Goal: Transaction & Acquisition: Download file/media

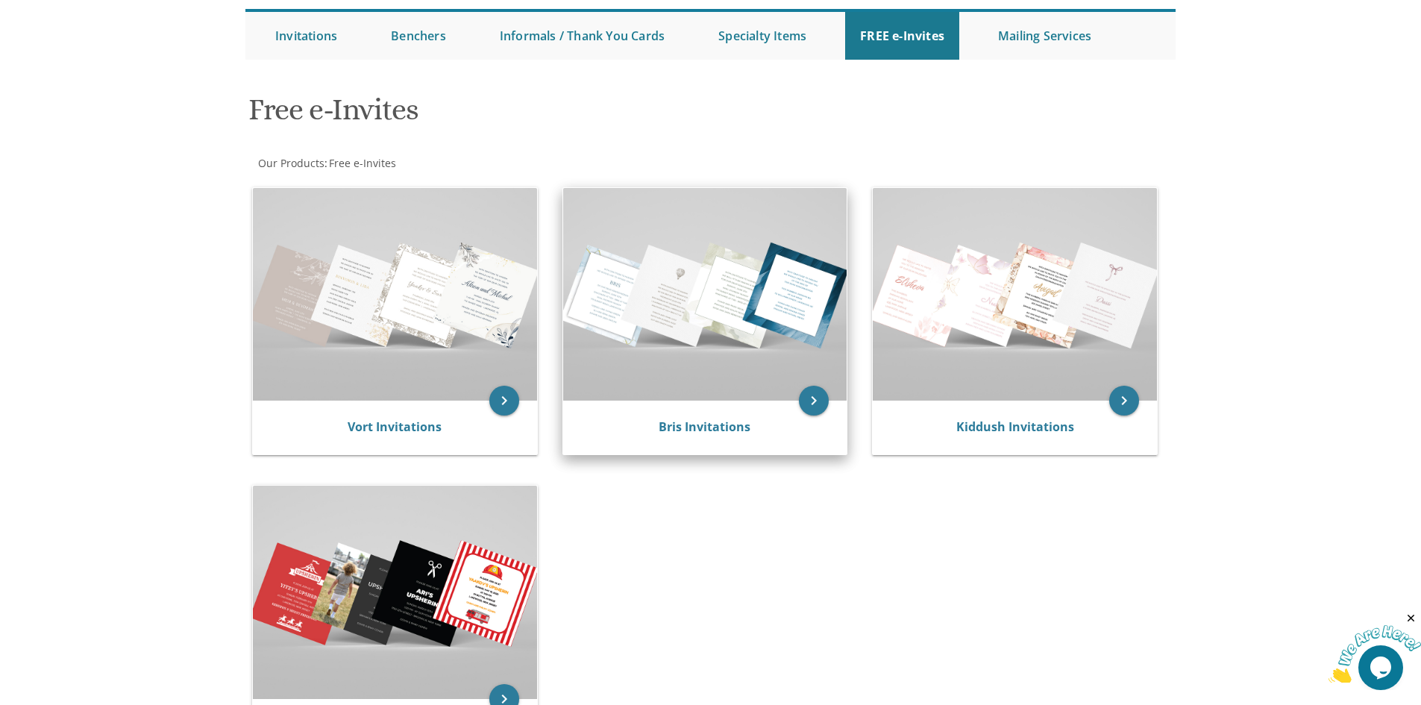
scroll to position [149, 0]
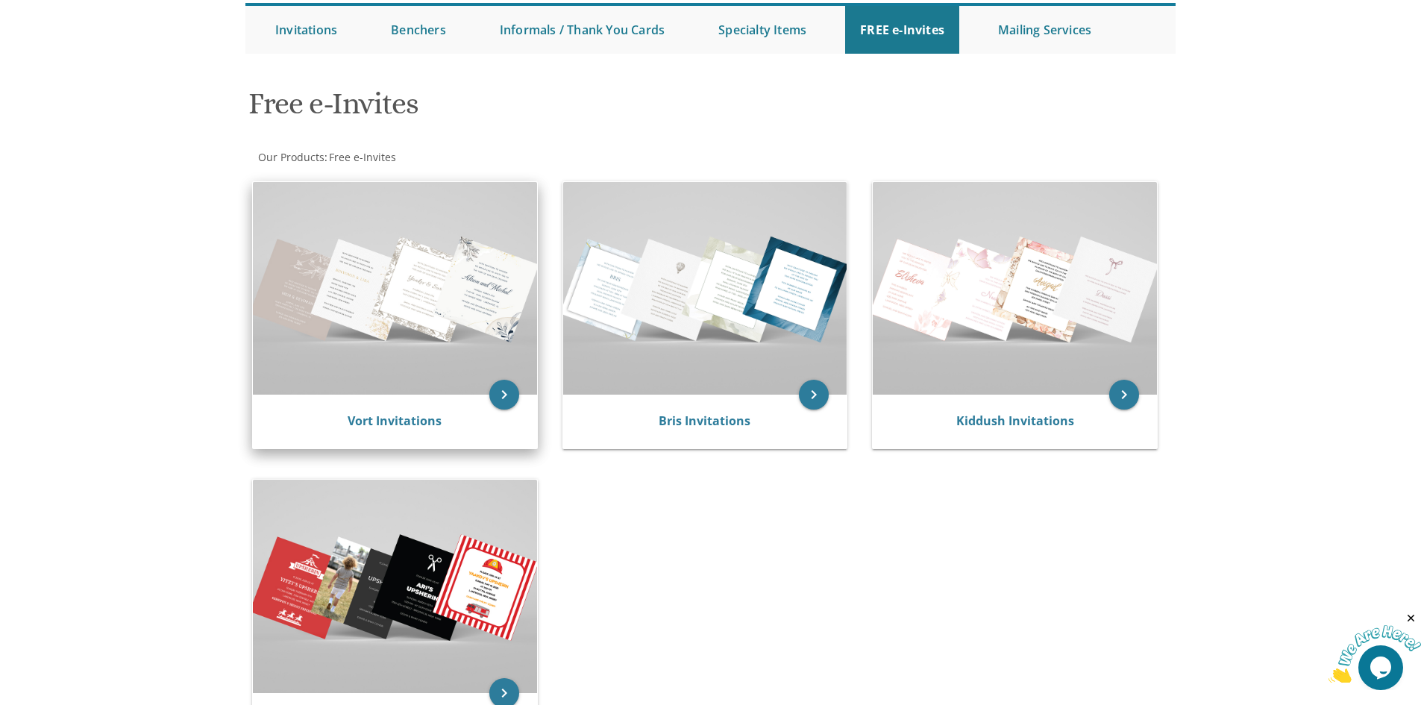
click at [460, 271] on img at bounding box center [395, 288] width 284 height 213
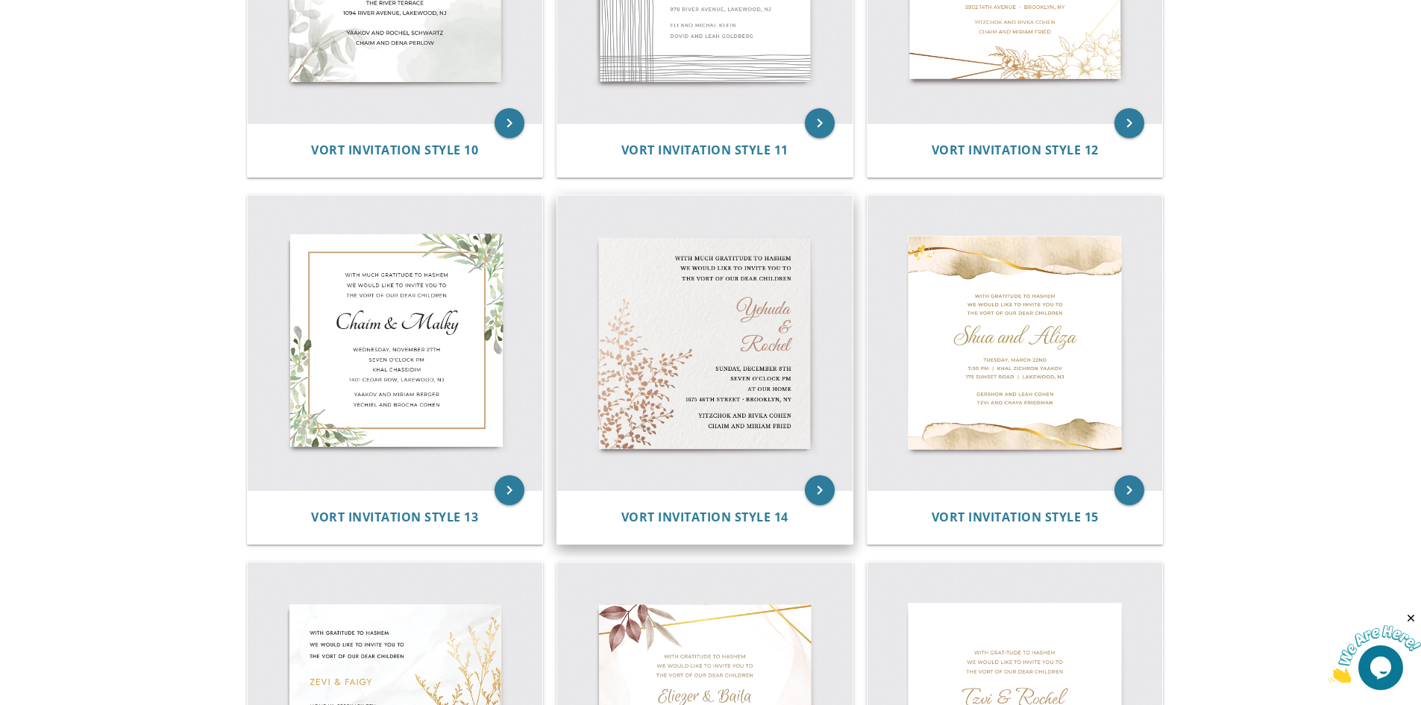
scroll to position [1566, 0]
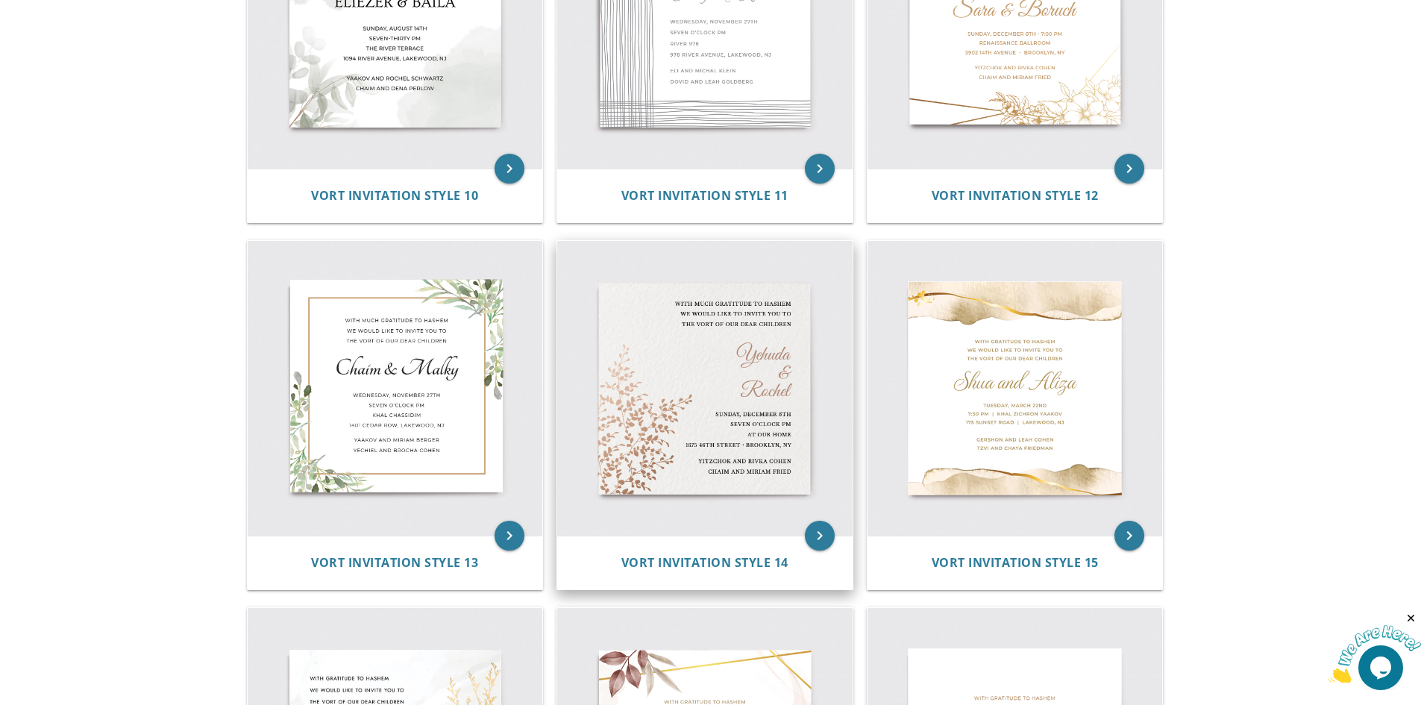
click at [710, 351] on img at bounding box center [704, 388] width 295 height 295
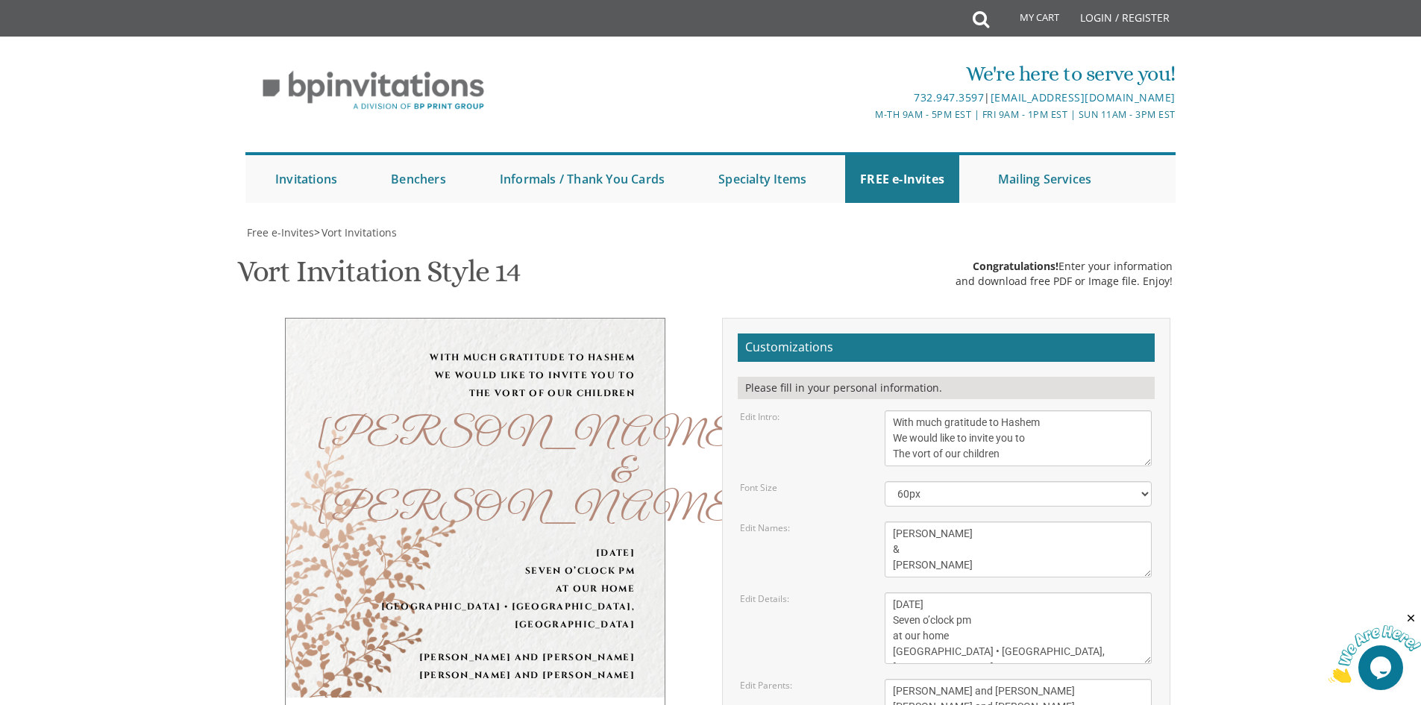
scroll to position [75, 0]
click at [949, 481] on select "40px 50px 60px 70px 80px" at bounding box center [1017, 493] width 267 height 25
click at [603, 447] on div "[PERSON_NAME] & [PERSON_NAME]" at bounding box center [474, 473] width 319 height 112
click at [926, 481] on select "40px 50px 60px 70px 80px" at bounding box center [1017, 493] width 267 height 25
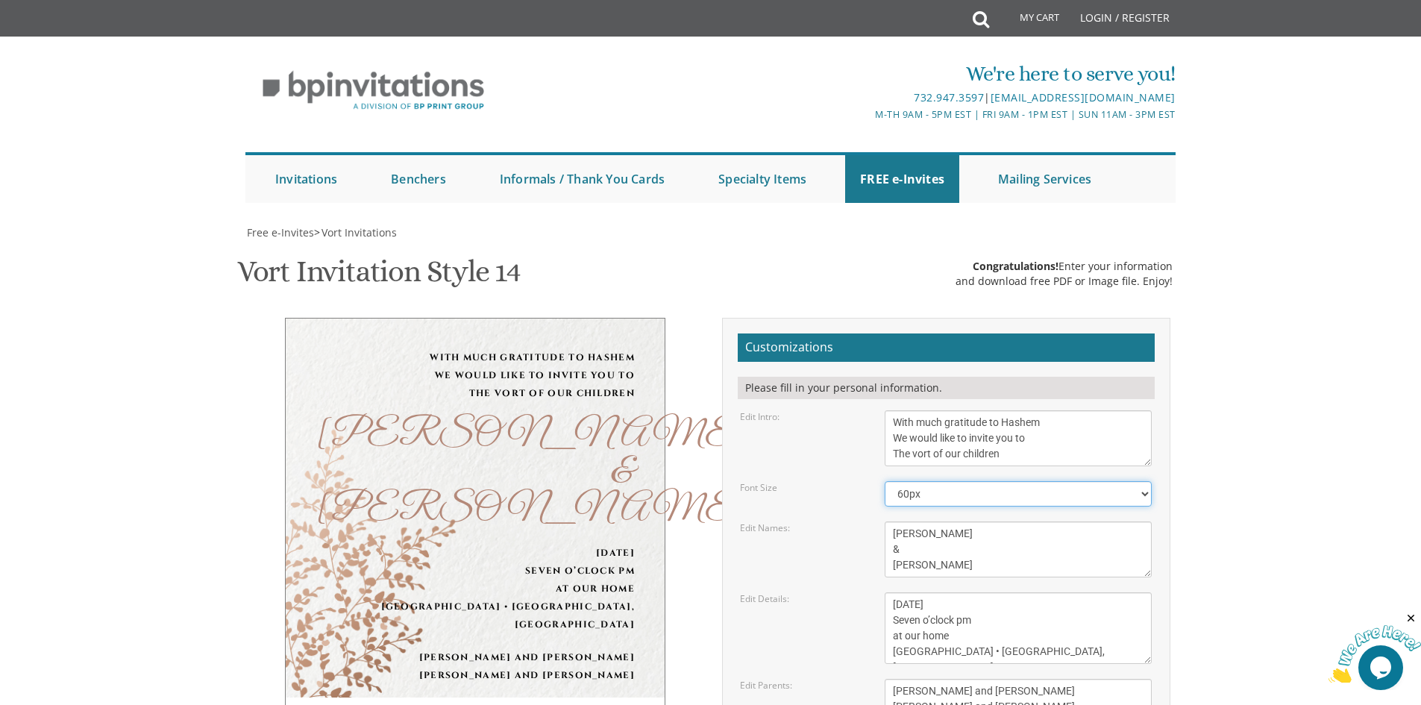
select select "50px"
click at [884, 481] on select "40px 50px 60px 70px 80px" at bounding box center [1017, 493] width 267 height 25
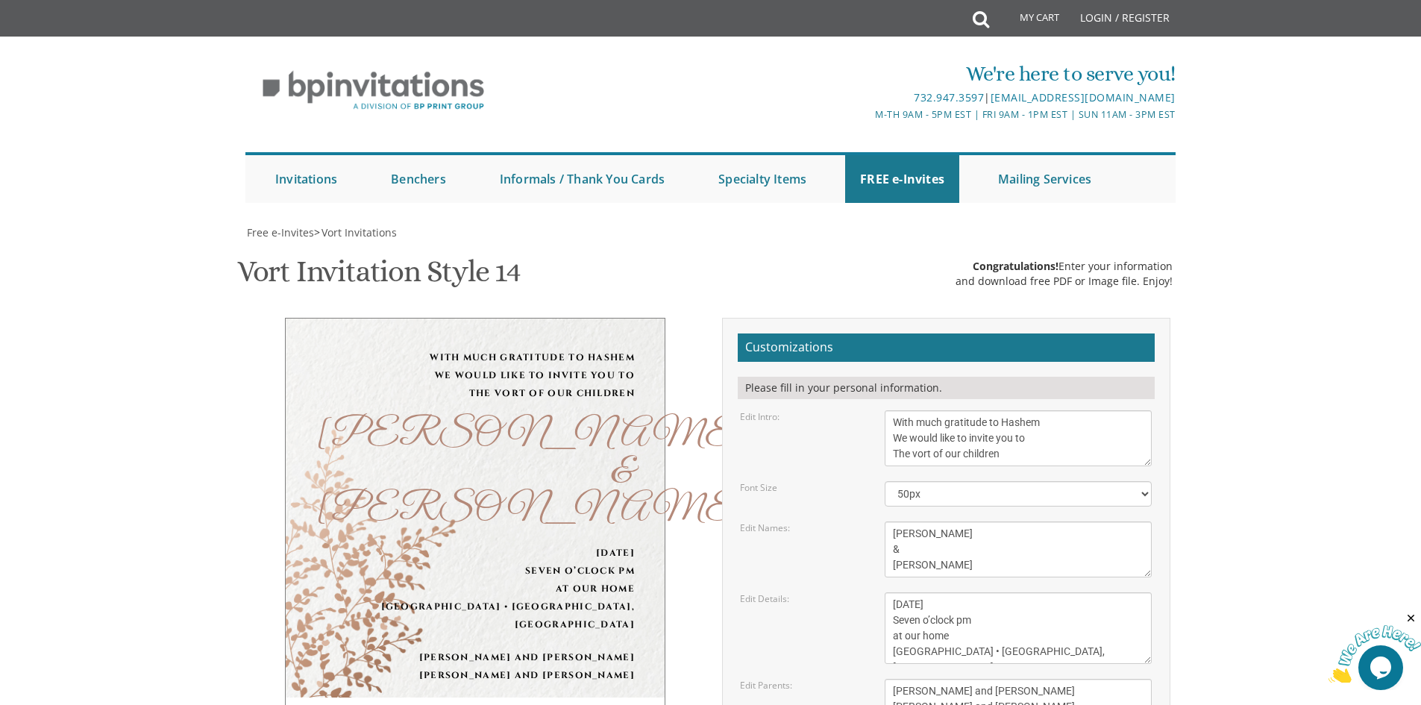
type input "[EMAIL_ADDRESS][DOMAIN_NAME]"
